Goal: Find specific page/section: Find specific page/section

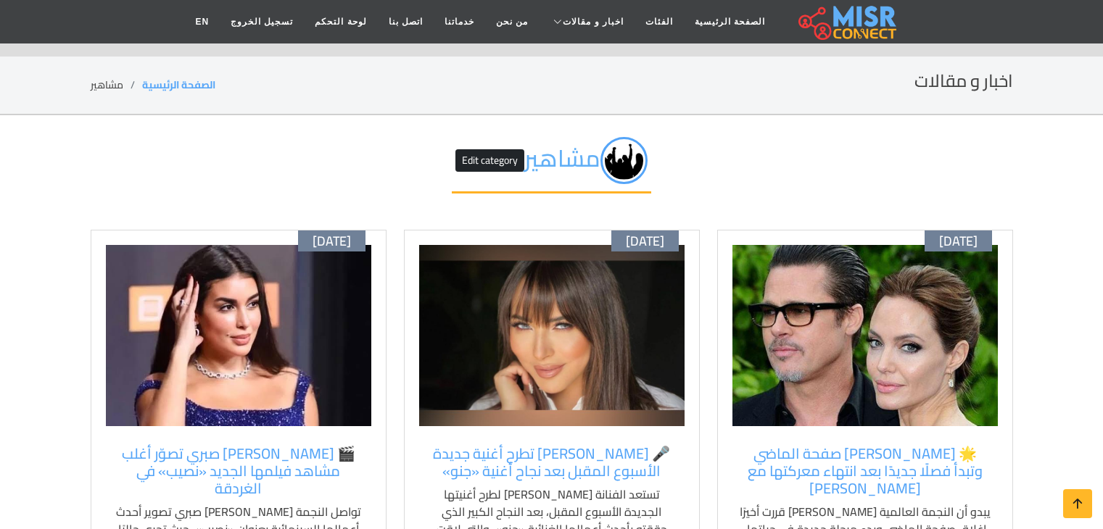
scroll to position [798, 0]
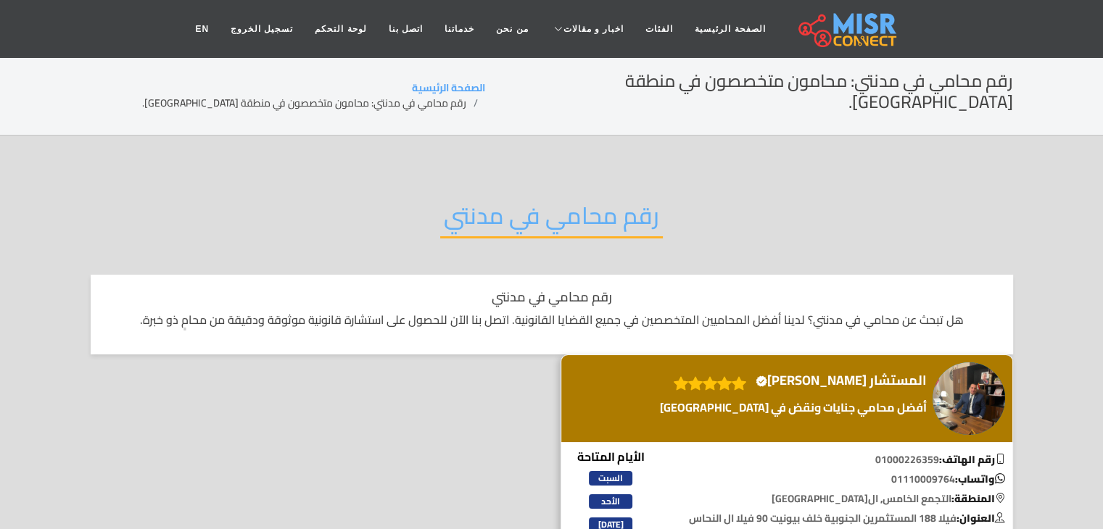
click at [850, 399] on p "أفضل محامي جنايات ونقض في [GEOGRAPHIC_DATA]" at bounding box center [793, 407] width 274 height 17
click at [874, 373] on h4 "المستشار محمد النحاس Verified account" at bounding box center [841, 381] width 171 height 16
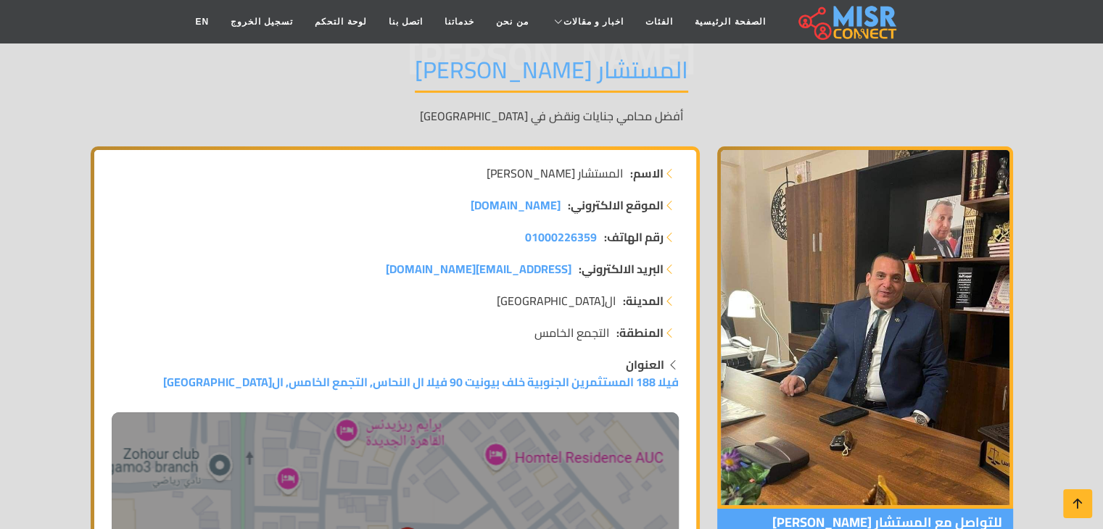
scroll to position [116, 0]
